Goal: Complete application form

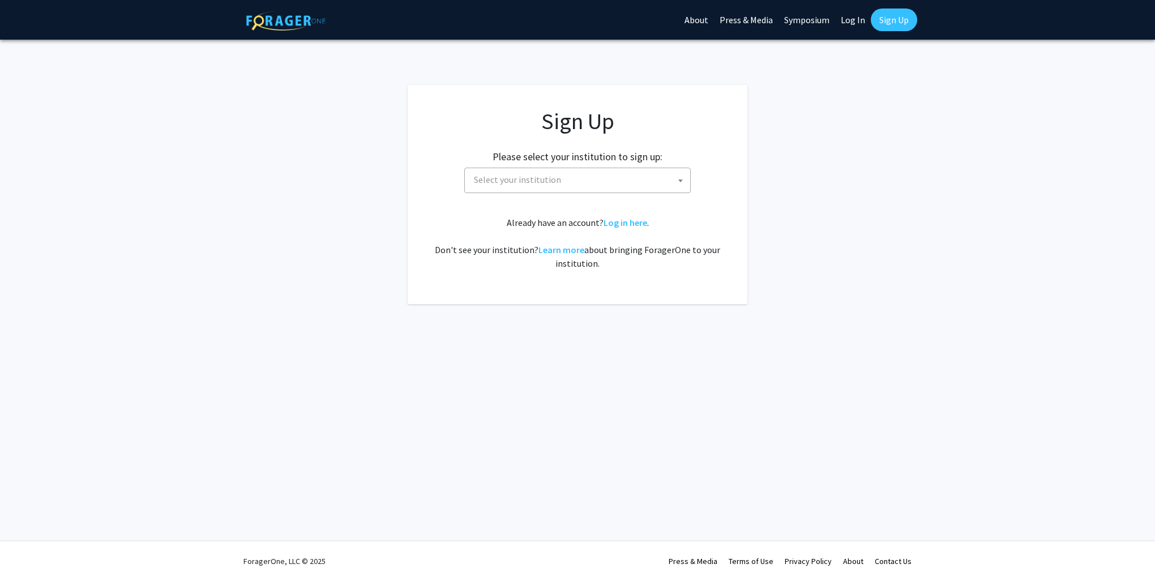
click at [615, 184] on span "Select your institution" at bounding box center [580, 179] width 221 height 23
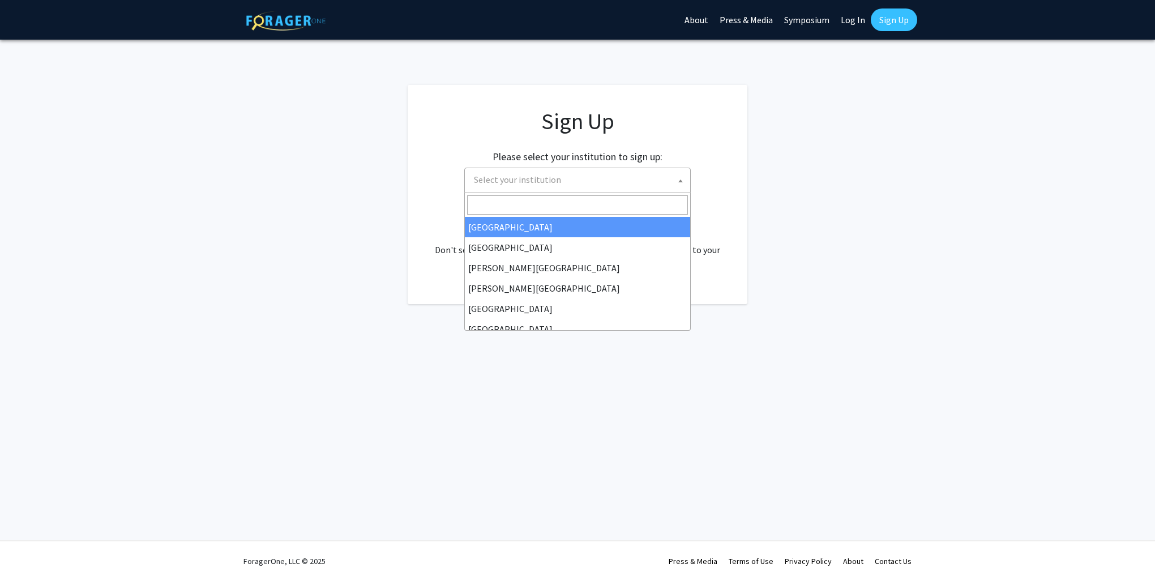
click at [562, 206] on input "Search" at bounding box center [577, 204] width 221 height 19
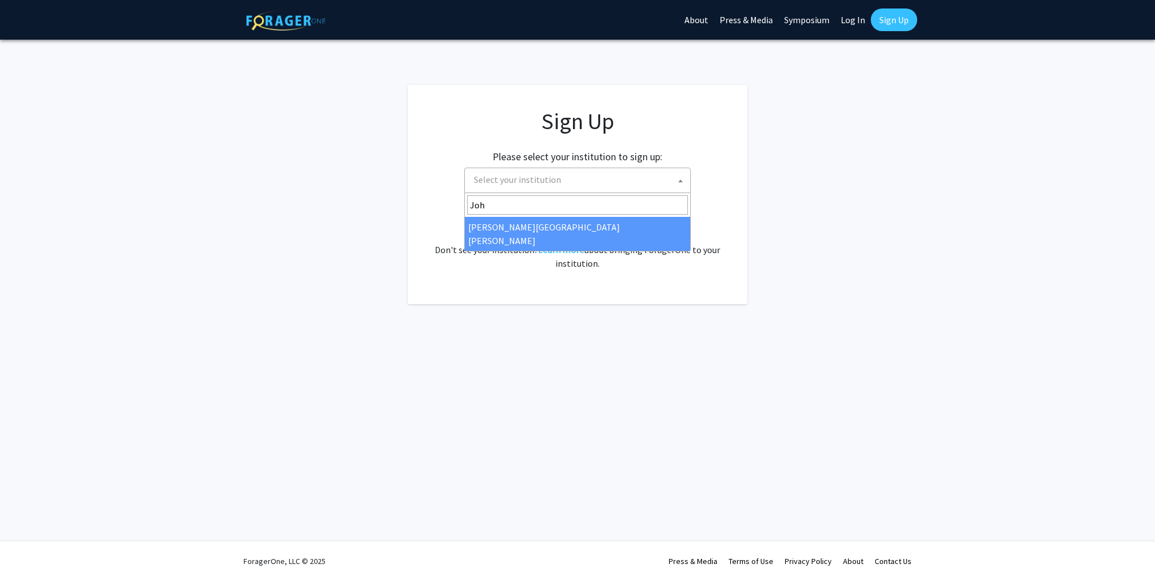
type input "Joh"
select select "1"
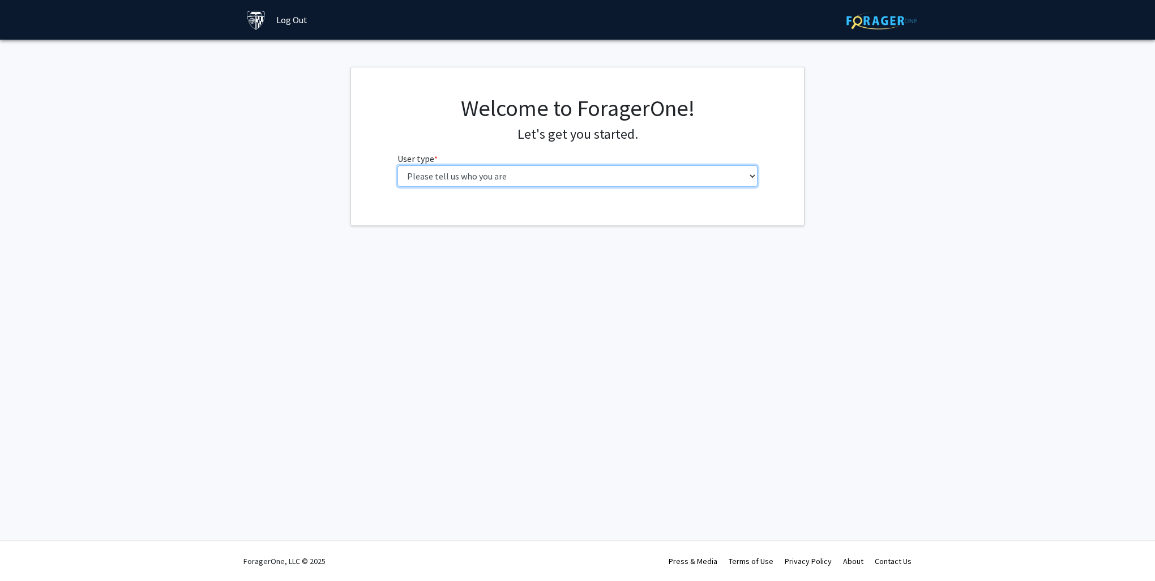
click at [637, 167] on select "Please tell us who you are Undergraduate Student Master's Student Doctoral Cand…" at bounding box center [578, 176] width 361 height 22
select select "3: doc"
click at [398, 165] on select "Please tell us who you are Undergraduate Student Master's Student Doctoral Cand…" at bounding box center [578, 176] width 361 height 22
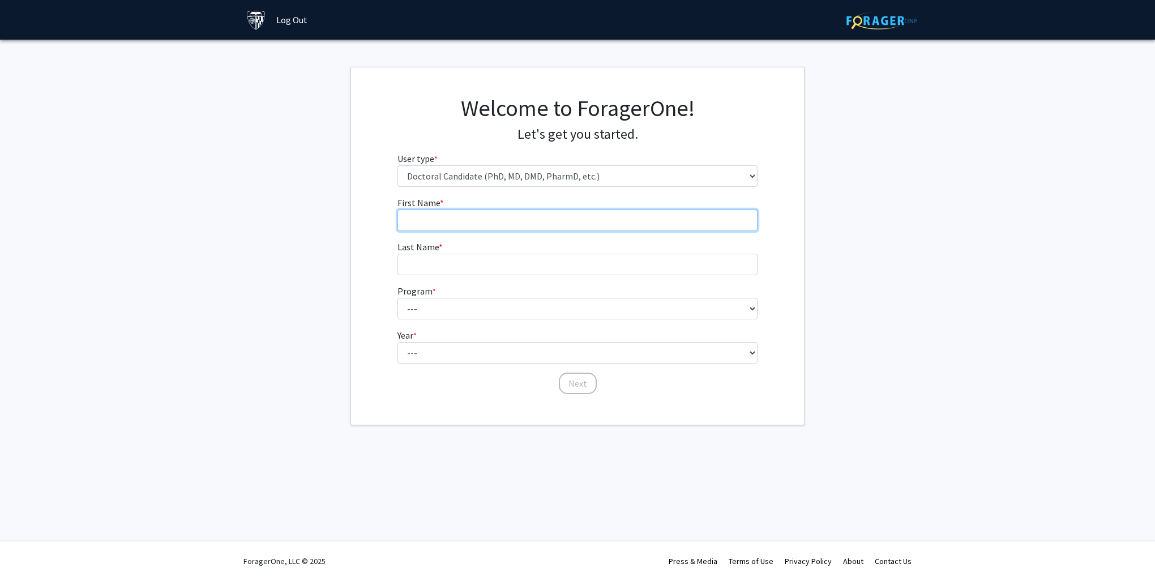
click at [630, 223] on input "First Name * required" at bounding box center [578, 221] width 361 height 22
type input "Jianzhi"
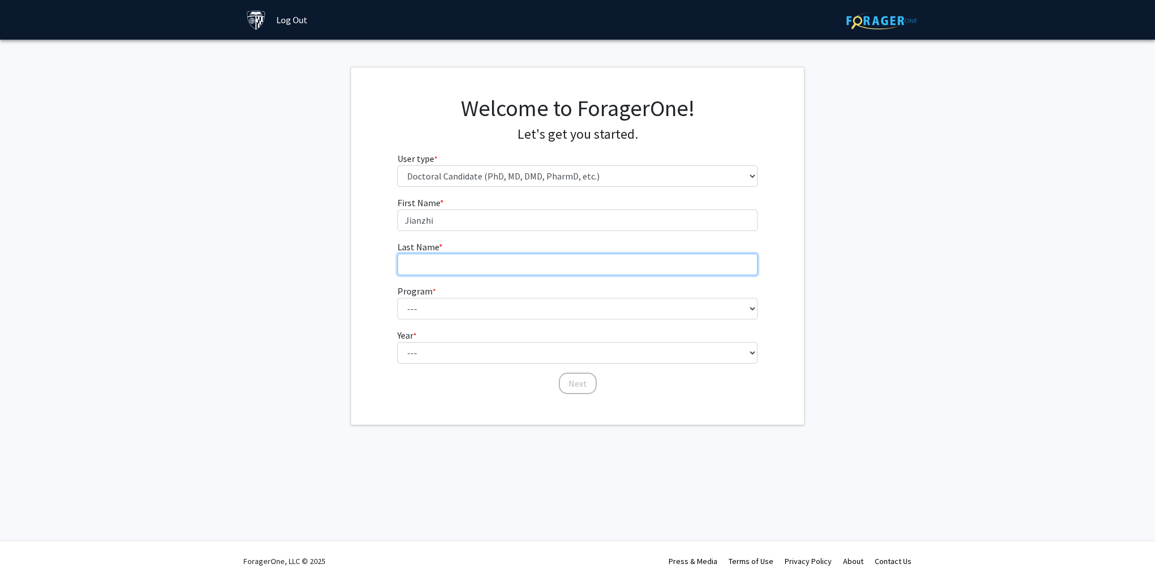
click at [647, 260] on input "Last Name * required" at bounding box center [578, 265] width 361 height 22
type input "Tang"
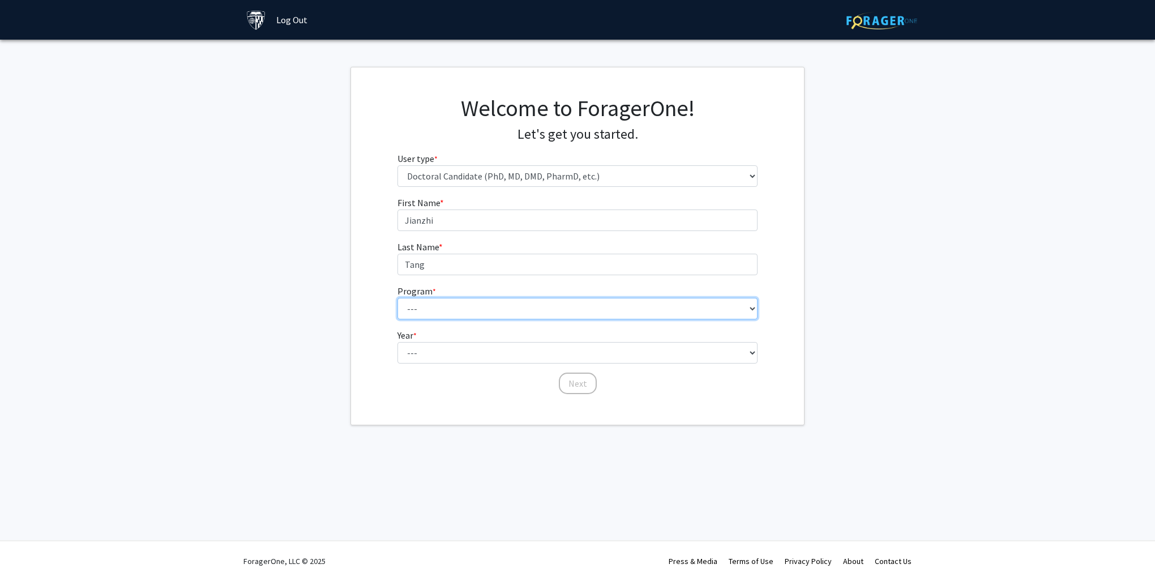
click at [532, 306] on select "--- Adult-Gerontological Acute Care Nurse Practitioner Adult-Gerontological Cri…" at bounding box center [578, 309] width 361 height 22
select select "57: 59"
click at [398, 298] on select "--- Adult-Gerontological Acute Care Nurse Practitioner Adult-Gerontological Cri…" at bounding box center [578, 309] width 361 height 22
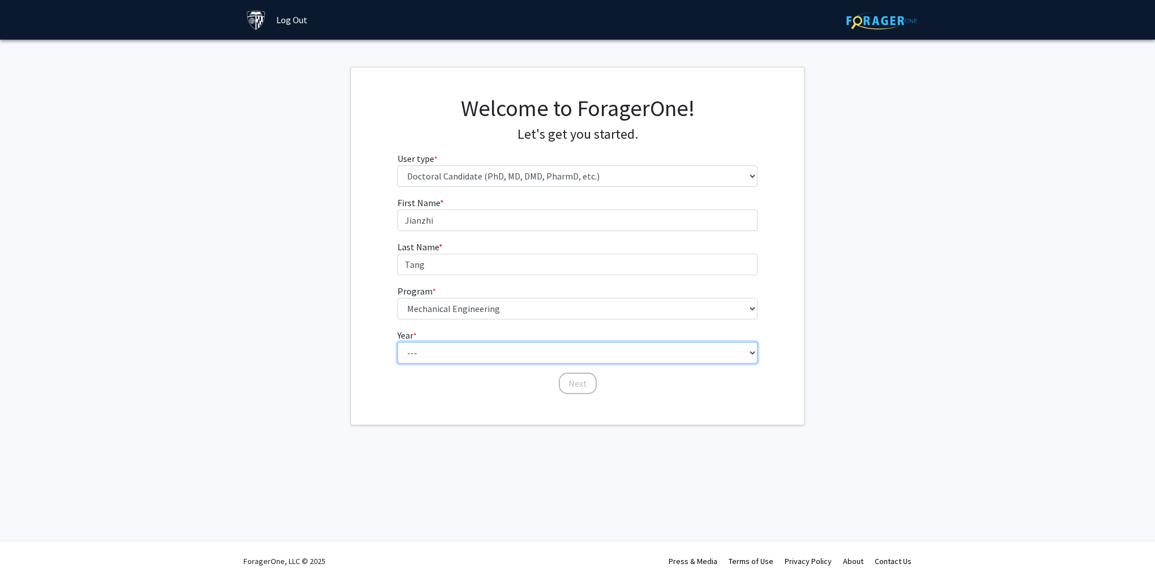
click at [479, 347] on select "--- First Year Second Year Third Year Fourth Year Fifth Year Sixth Year Seventh…" at bounding box center [578, 353] width 361 height 22
select select "1: first_year"
click at [398, 342] on select "--- First Year Second Year Third Year Fourth Year Fifth Year Sixth Year Seventh…" at bounding box center [578, 353] width 361 height 22
click at [571, 387] on button "Next" at bounding box center [578, 384] width 38 height 22
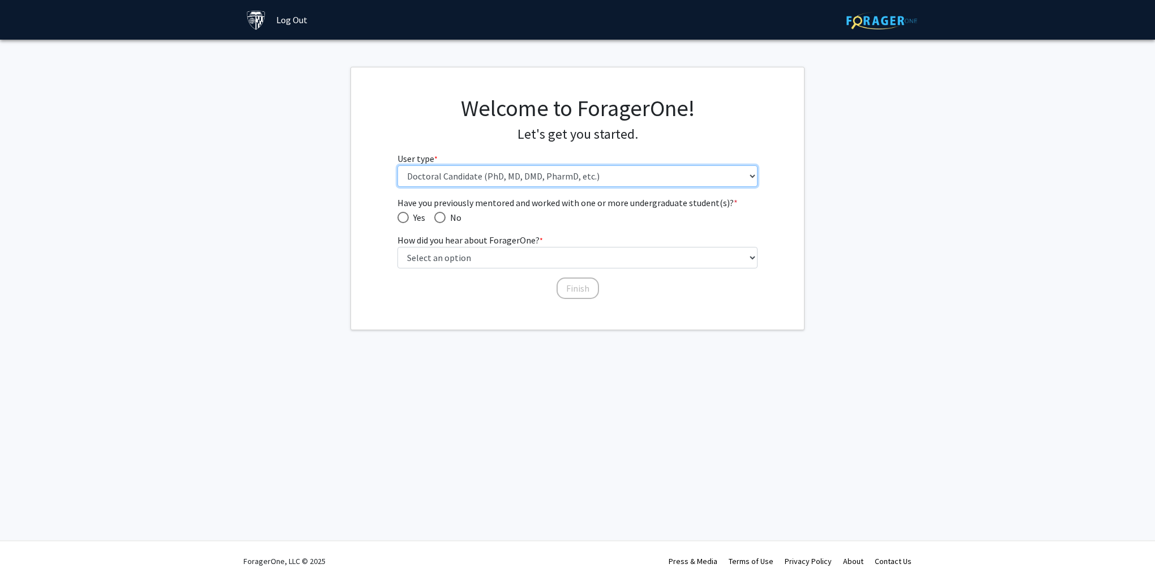
click at [490, 184] on select "Please tell us who you are Undergraduate Student Master's Student Doctoral Cand…" at bounding box center [578, 176] width 361 height 22
click at [398, 165] on select "Please tell us who you are Undergraduate Student Master's Student Doctoral Cand…" at bounding box center [578, 176] width 361 height 22
click at [448, 219] on span "No" at bounding box center [454, 218] width 16 height 14
click at [446, 219] on input "No" at bounding box center [439, 217] width 11 height 11
radio input "true"
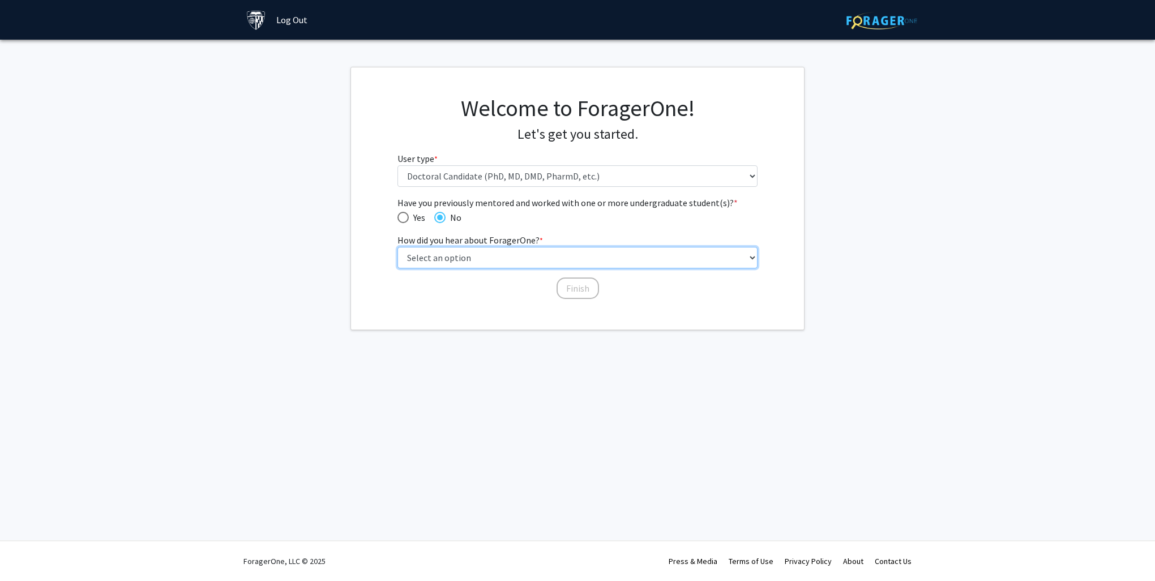
click at [462, 255] on select "Select an option Peer/student recommendation Faculty/staff recommendation Unive…" at bounding box center [578, 258] width 361 height 22
select select "3: university_website"
click at [398, 247] on select "Select an option Peer/student recommendation Faculty/staff recommendation Unive…" at bounding box center [578, 258] width 361 height 22
click at [578, 284] on button "Finish" at bounding box center [578, 289] width 42 height 22
